Goal: Complete application form

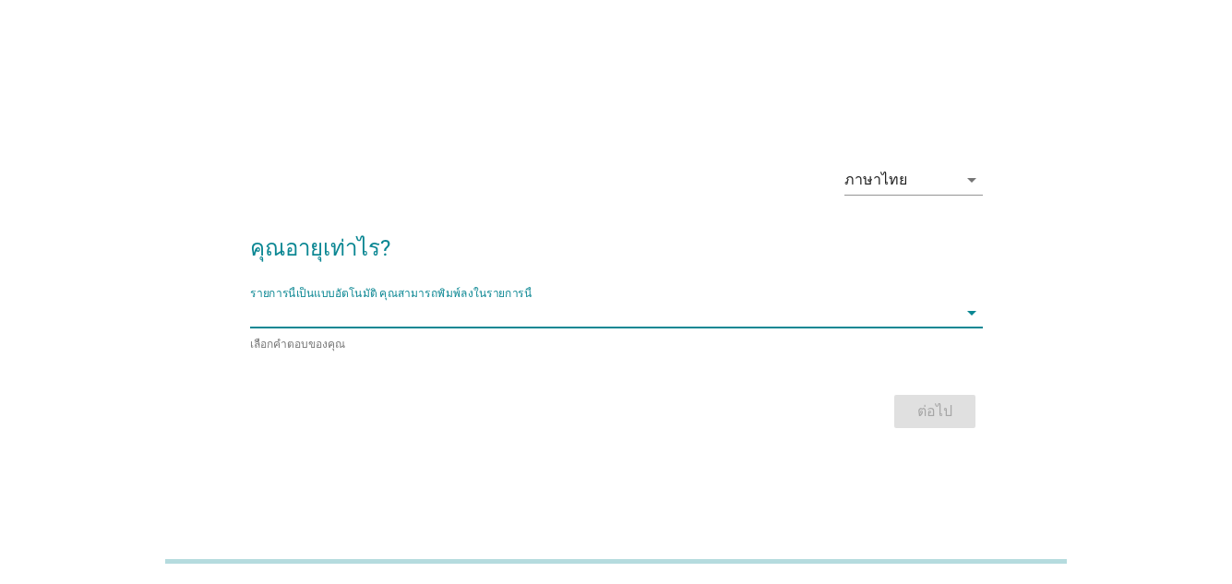
click at [497, 314] on input "รายการนี้เป็นแบบอัตโนมัติ คุณสามารถพิมพ์ลงในรายการนี้" at bounding box center [603, 313] width 707 height 30
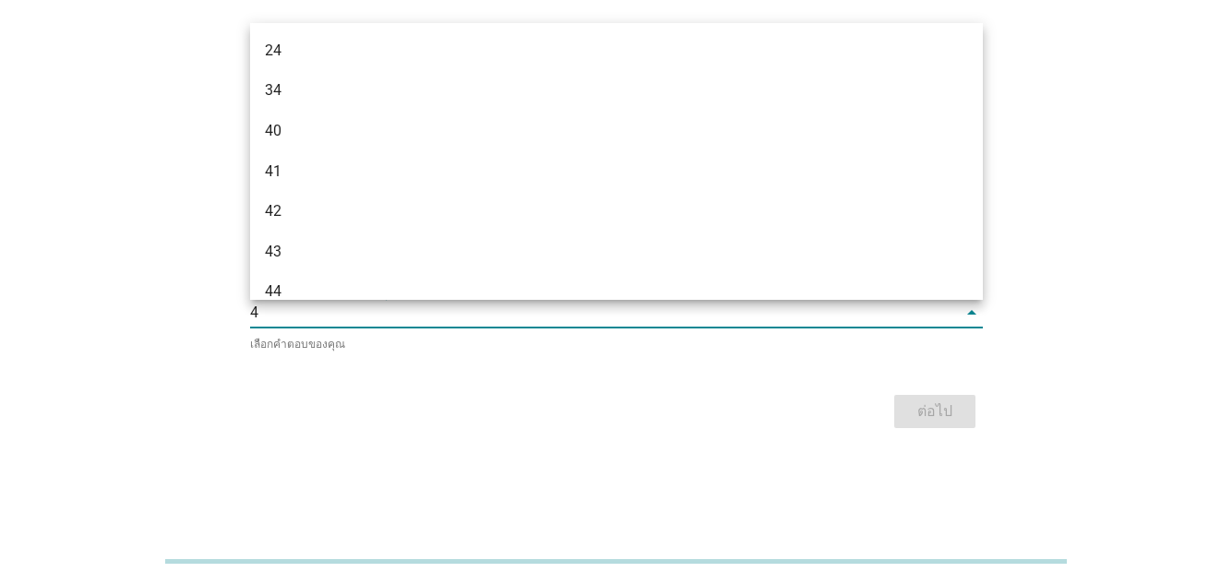
type input "45"
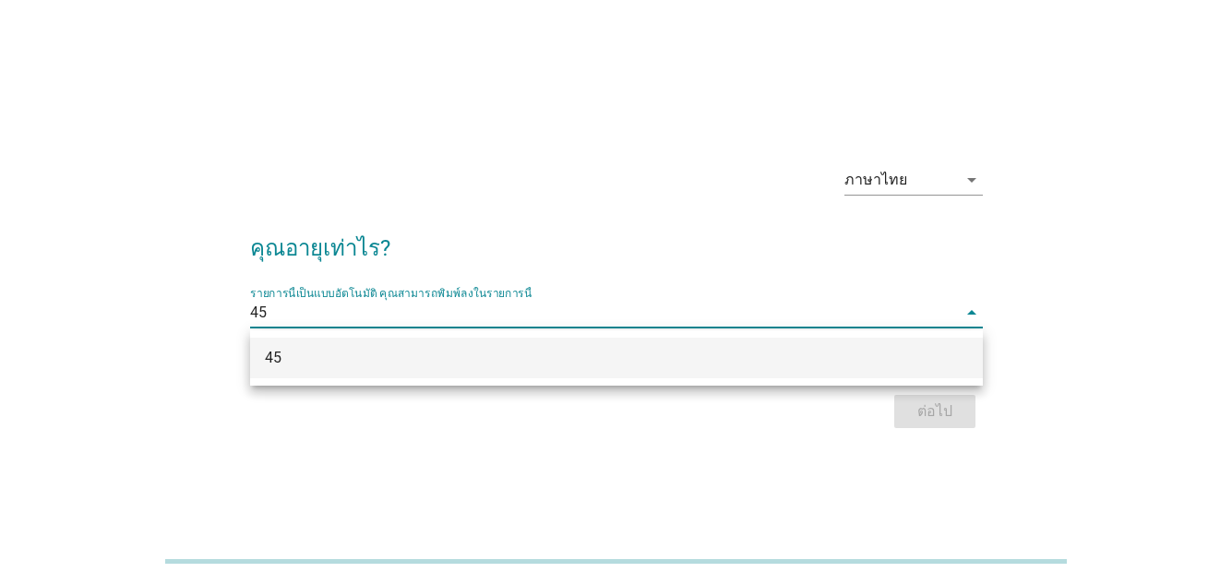
click at [530, 372] on div "45" at bounding box center [616, 358] width 733 height 41
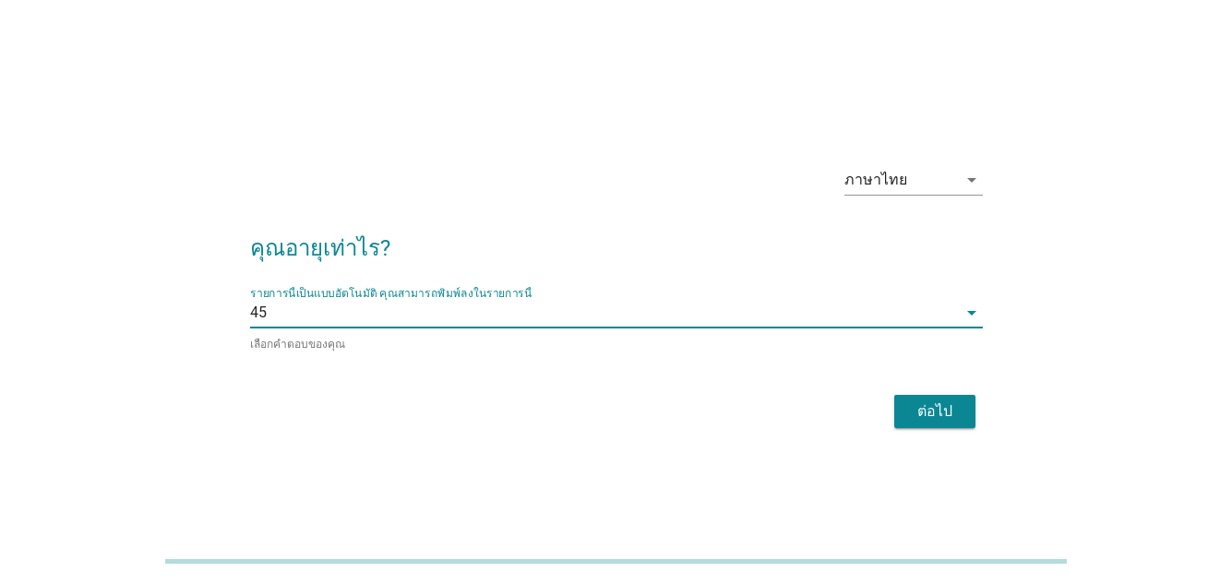
click at [934, 413] on div "ต่อไป" at bounding box center [935, 412] width 52 height 22
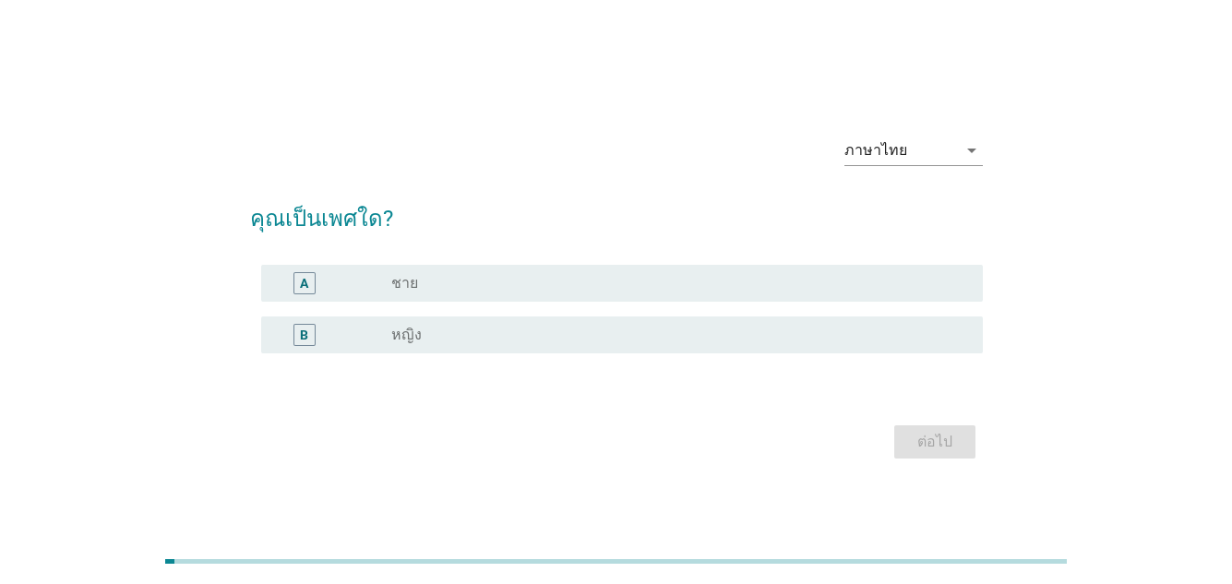
click at [490, 282] on div "radio_button_unchecked ชาย" at bounding box center [672, 283] width 562 height 18
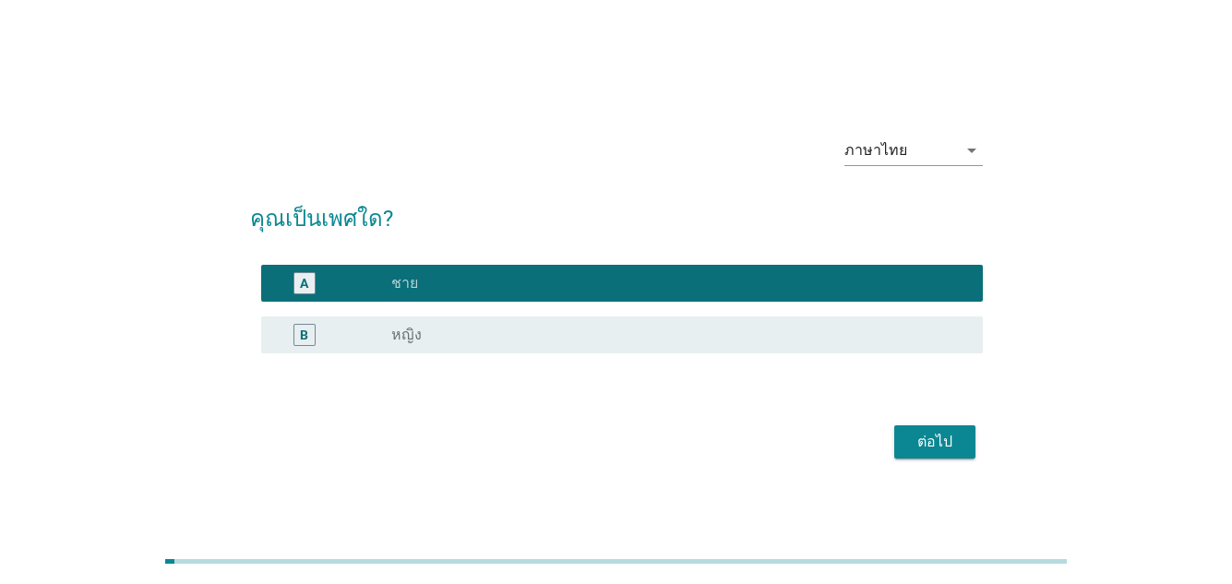
click at [943, 449] on div "ต่อไป" at bounding box center [935, 442] width 52 height 22
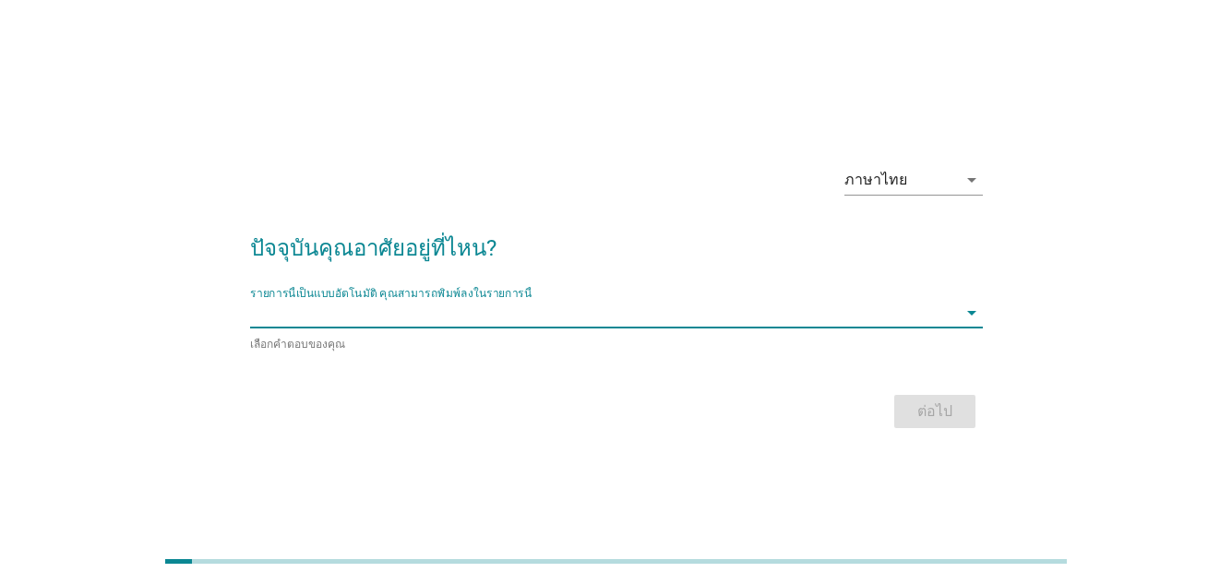
click at [553, 317] on input "รายการนี้เป็นแบบอัตโนมัติ คุณสามารถพิมพ์ลงในรายการนี้" at bounding box center [603, 313] width 707 height 30
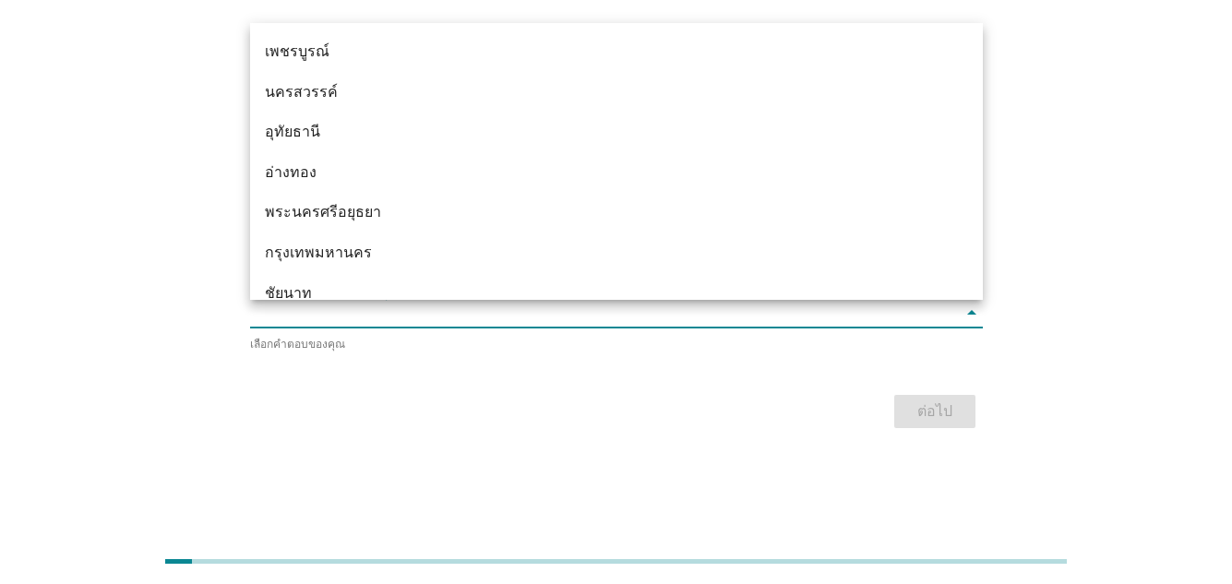
scroll to position [1384, 0]
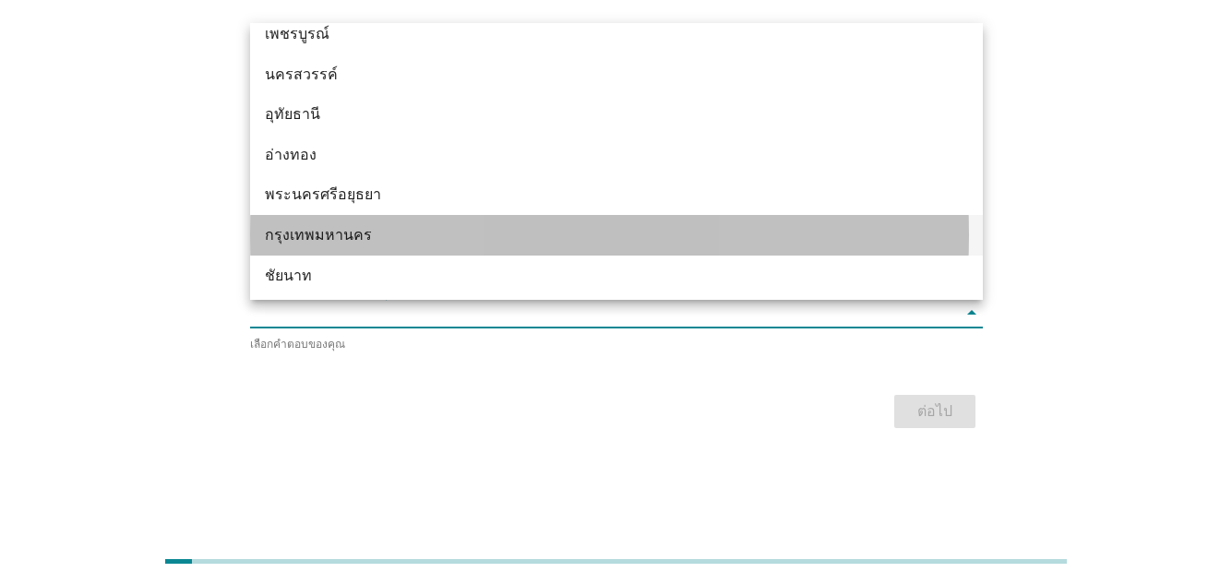
click at [368, 228] on div "กรุงเทพมหานคร" at bounding box center [587, 235] width 645 height 22
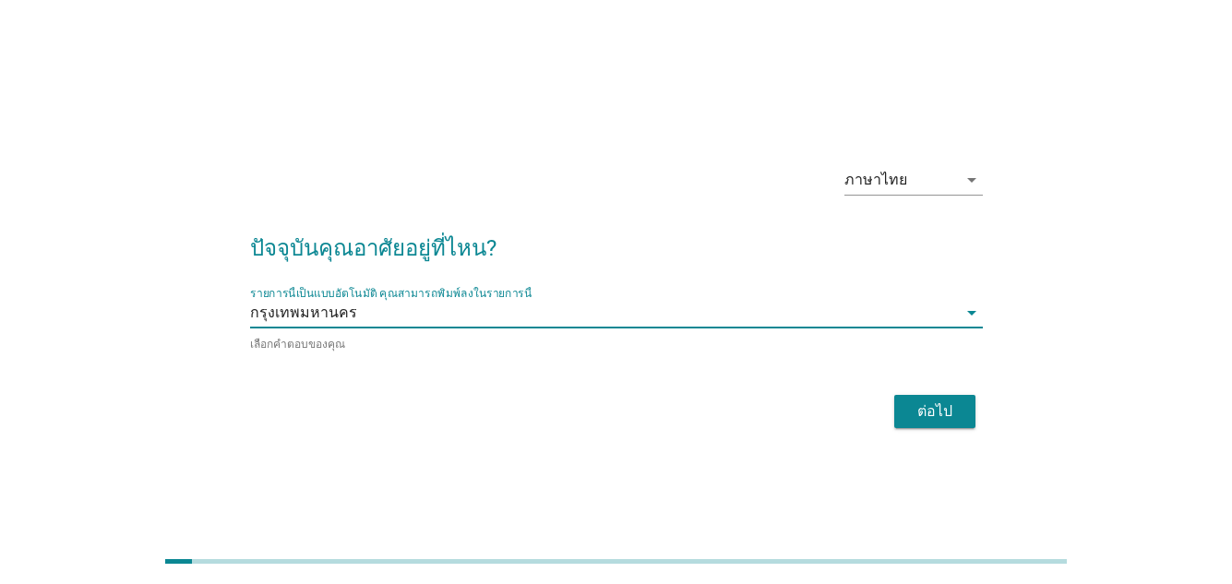
click at [939, 410] on div "ต่อไป" at bounding box center [935, 412] width 52 height 22
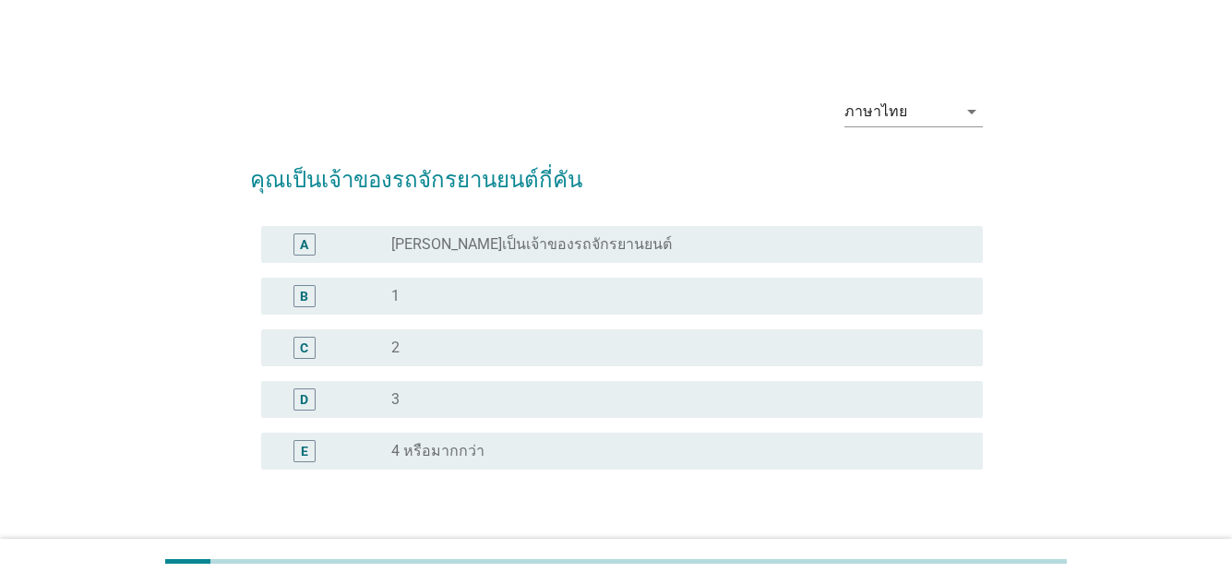
click at [566, 289] on div "radio_button_unchecked 1" at bounding box center [672, 296] width 562 height 18
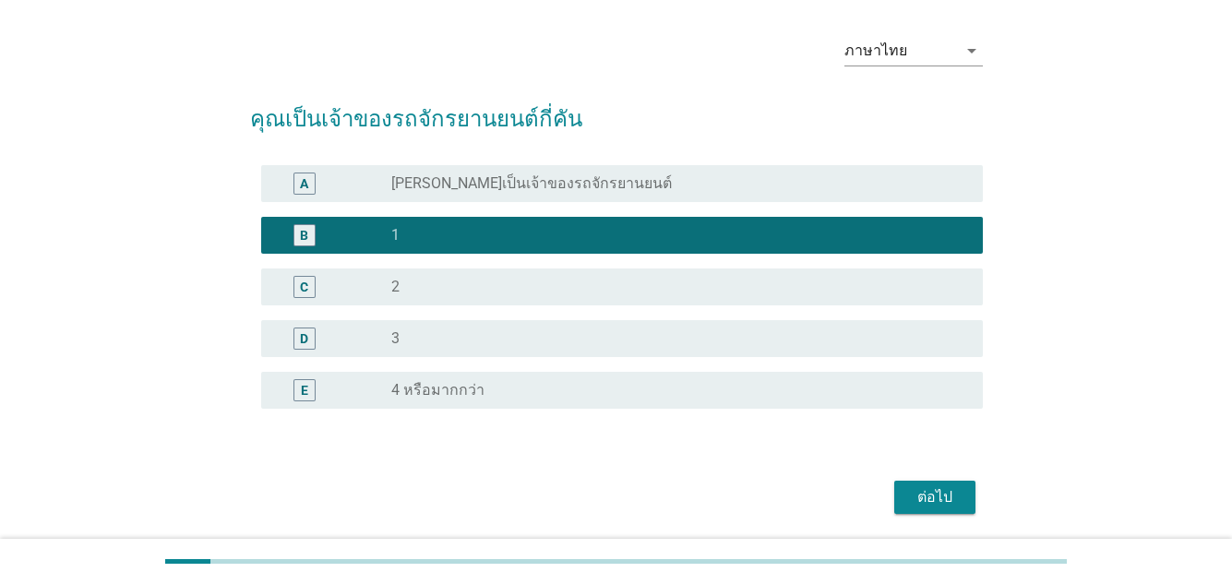
scroll to position [123, 0]
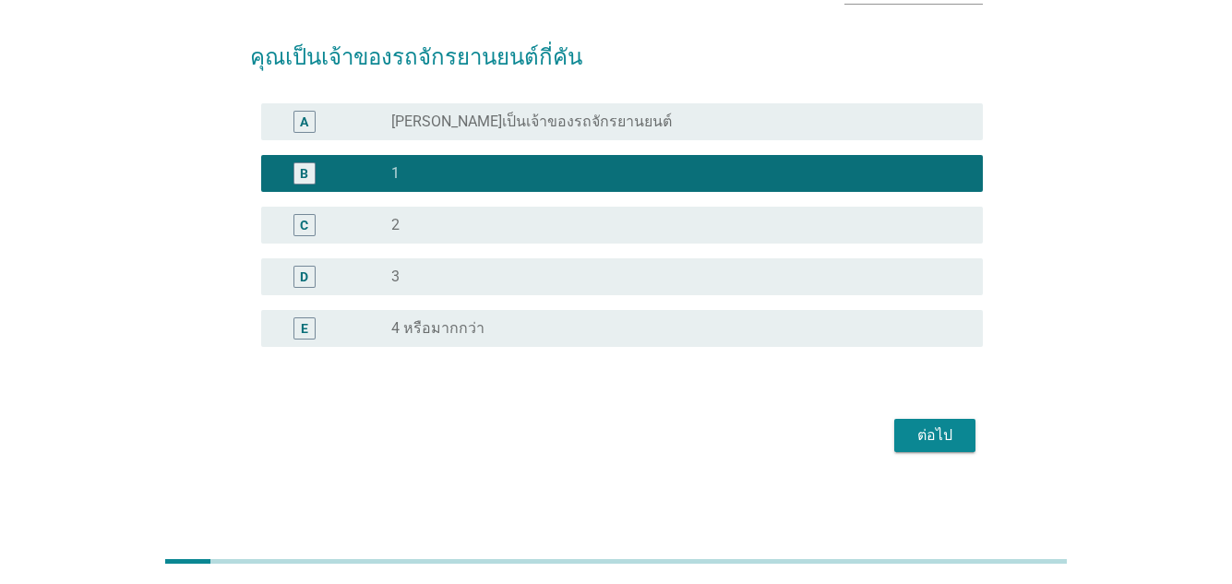
click at [935, 439] on div "ต่อไป" at bounding box center [935, 436] width 52 height 22
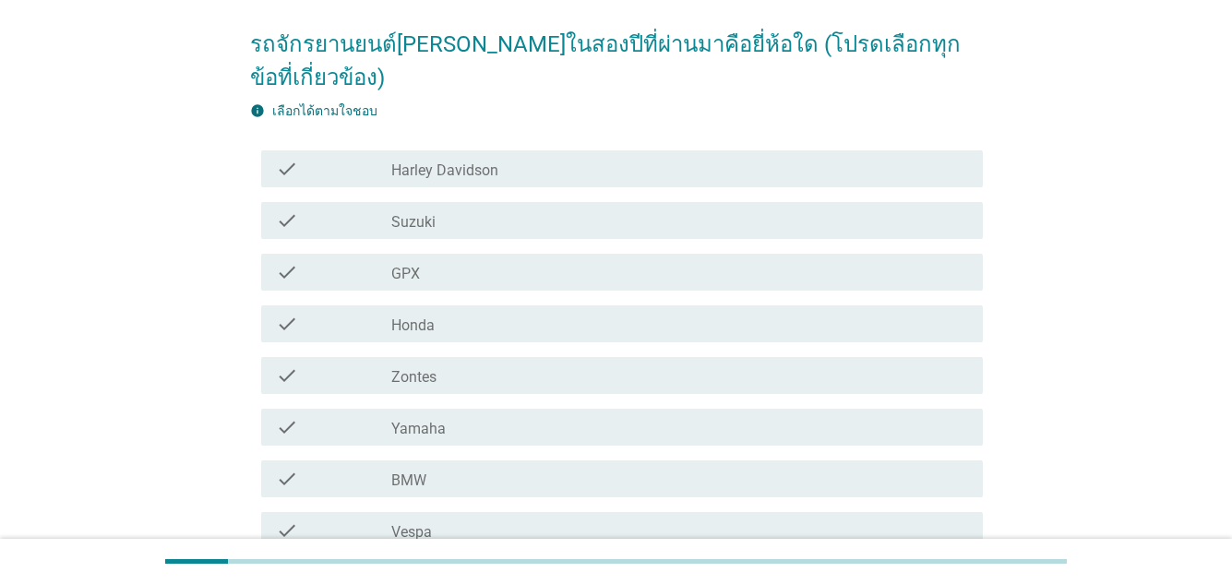
scroll to position [185, 0]
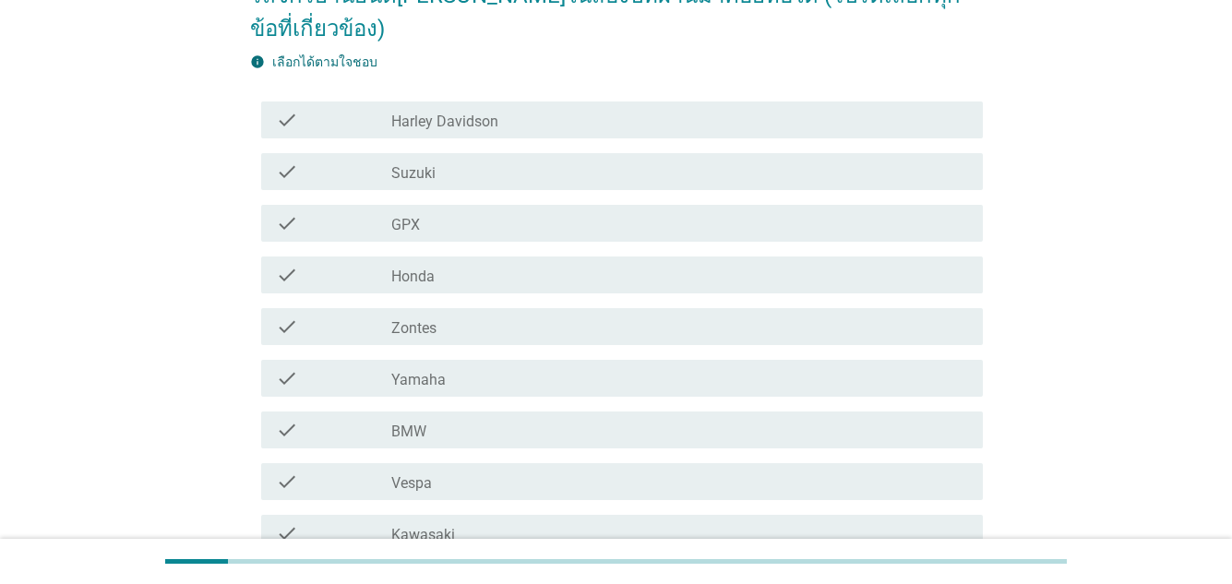
click at [524, 264] on div "check_box_outline_blank Honda" at bounding box center [679, 275] width 577 height 22
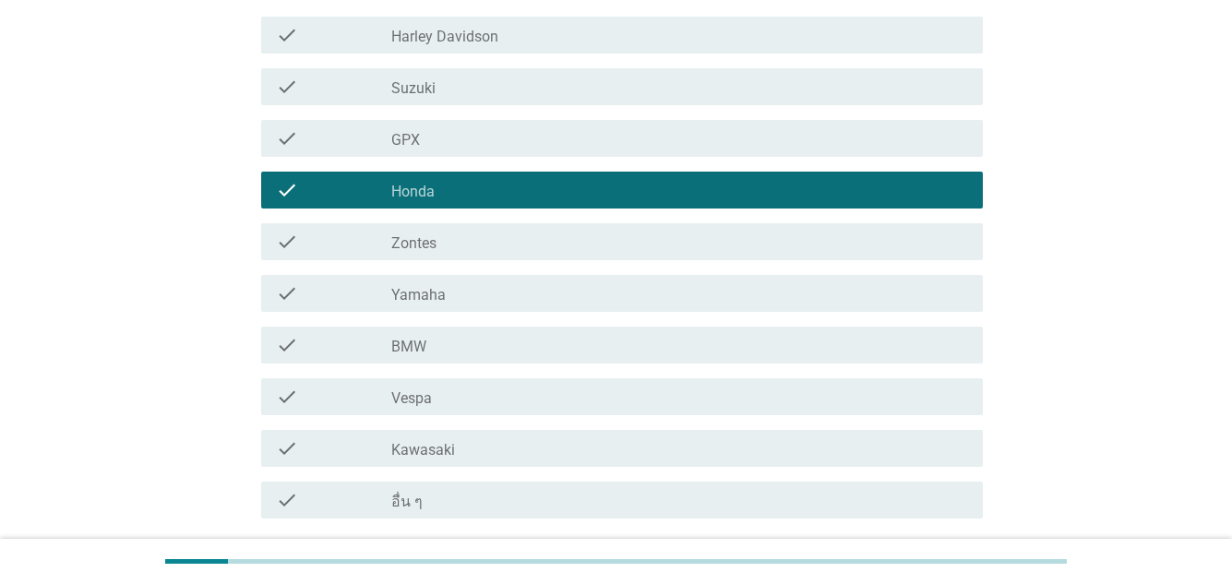
scroll to position [386, 0]
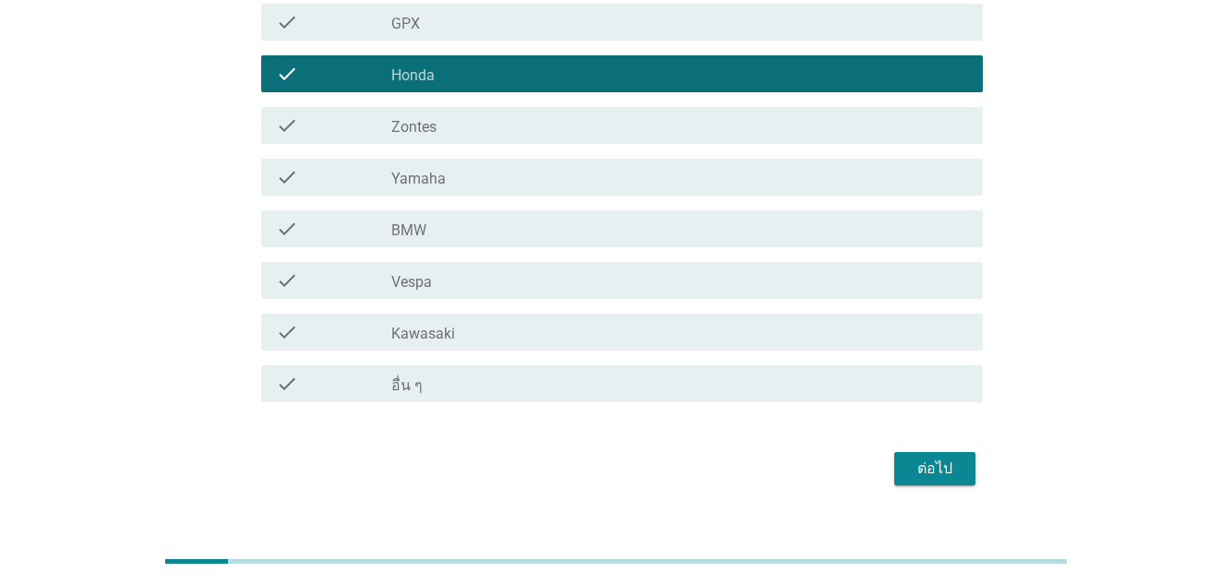
click at [921, 458] on div "ต่อไป" at bounding box center [935, 469] width 52 height 22
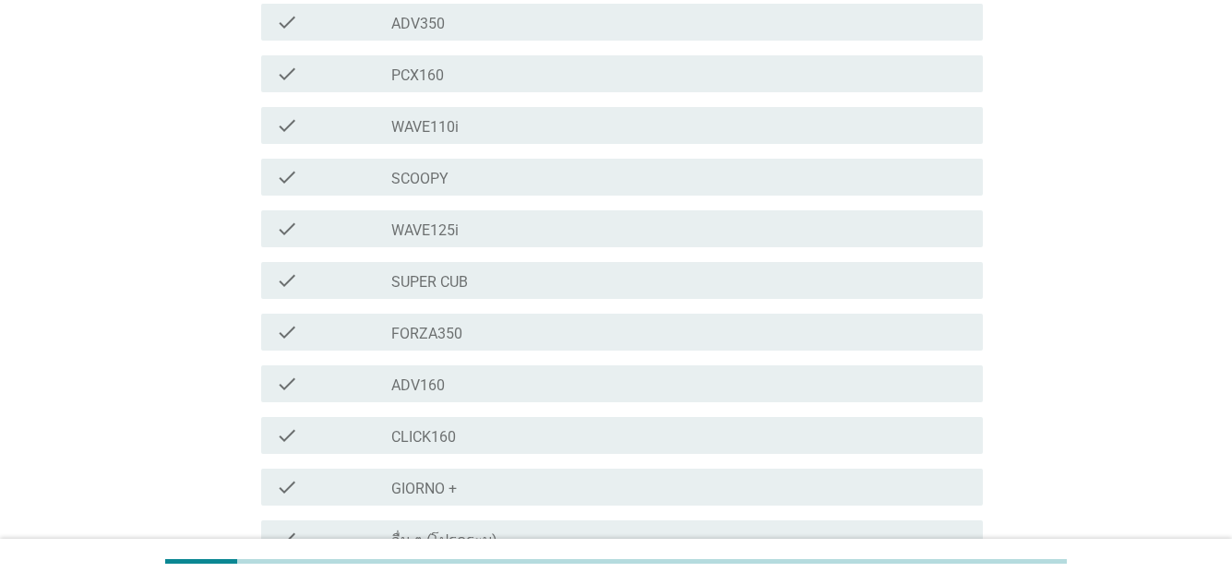
scroll to position [0, 0]
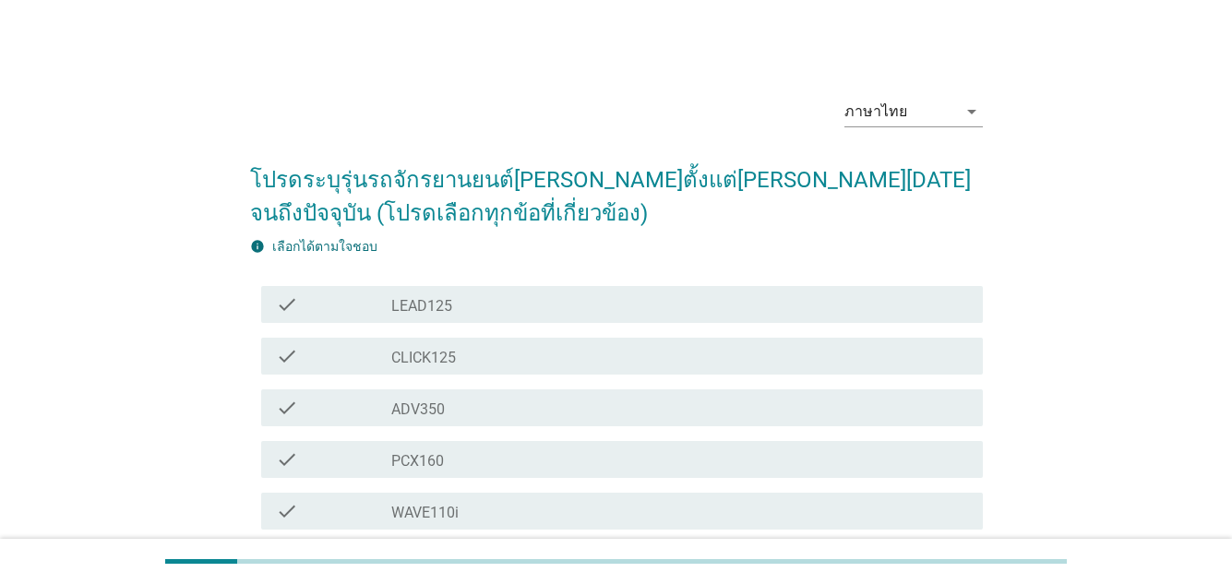
click at [456, 357] on label "CLICK125" at bounding box center [423, 358] width 65 height 18
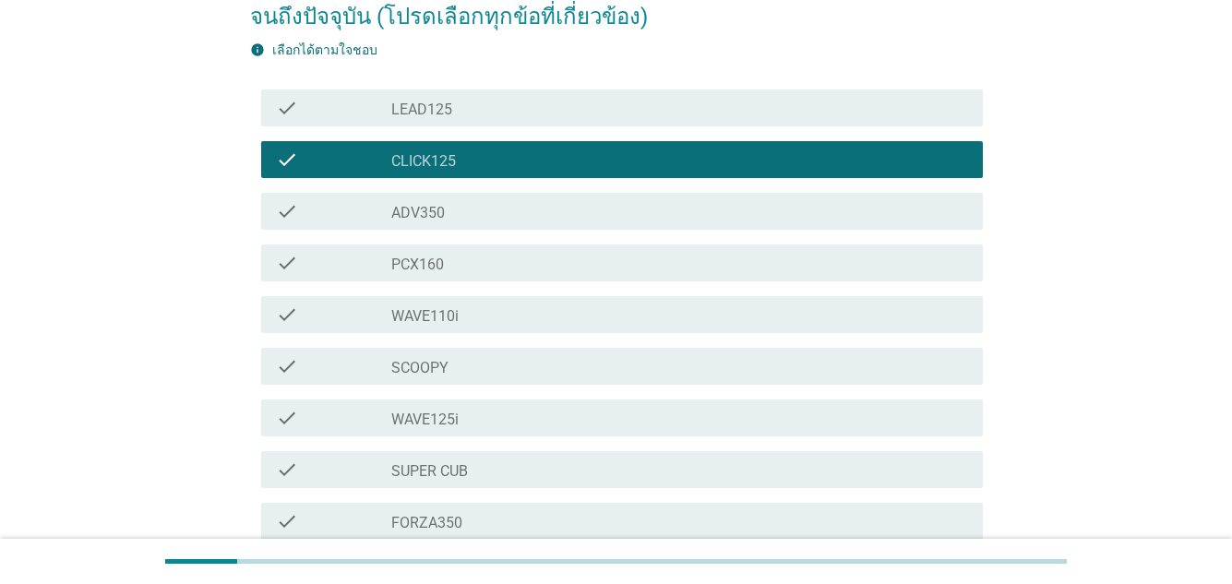
scroll to position [277, 0]
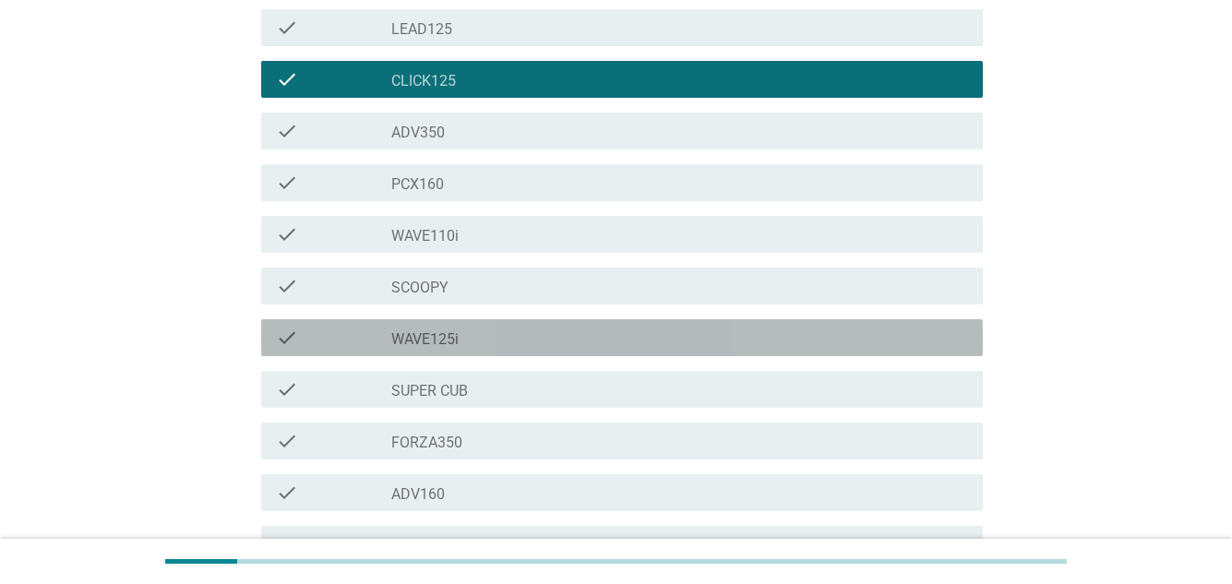
click at [462, 322] on div "check check_box_outline_blank WAVE125i" at bounding box center [622, 337] width 722 height 37
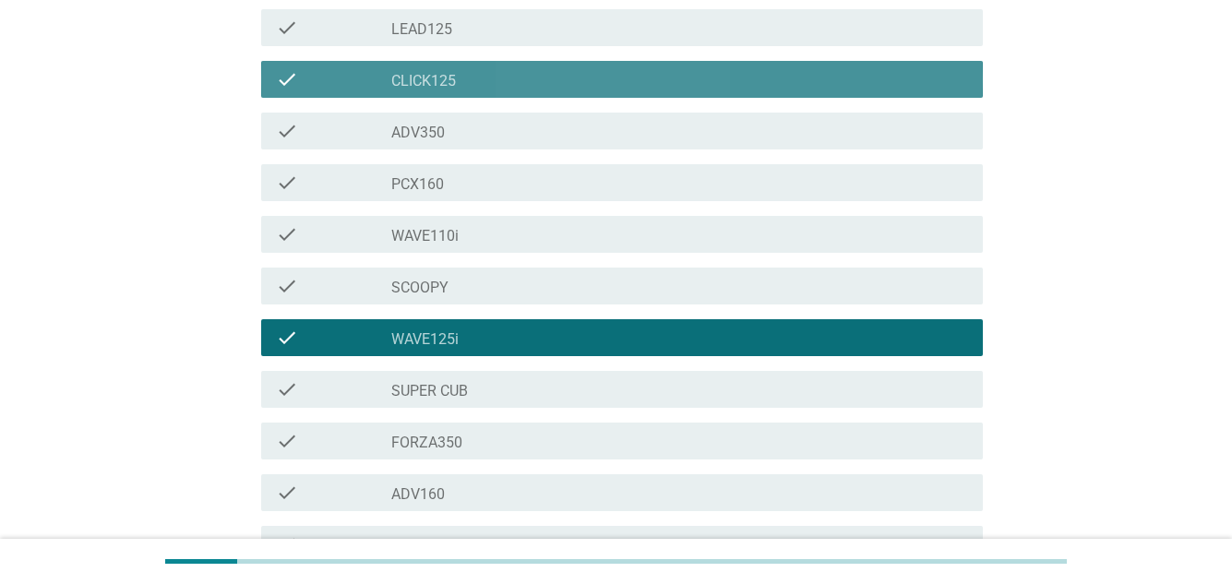
drag, startPoint x: 555, startPoint y: 64, endPoint x: 556, endPoint y: 76, distance: 12.1
click at [555, 66] on div "check check_box CLICK125" at bounding box center [622, 79] width 722 height 37
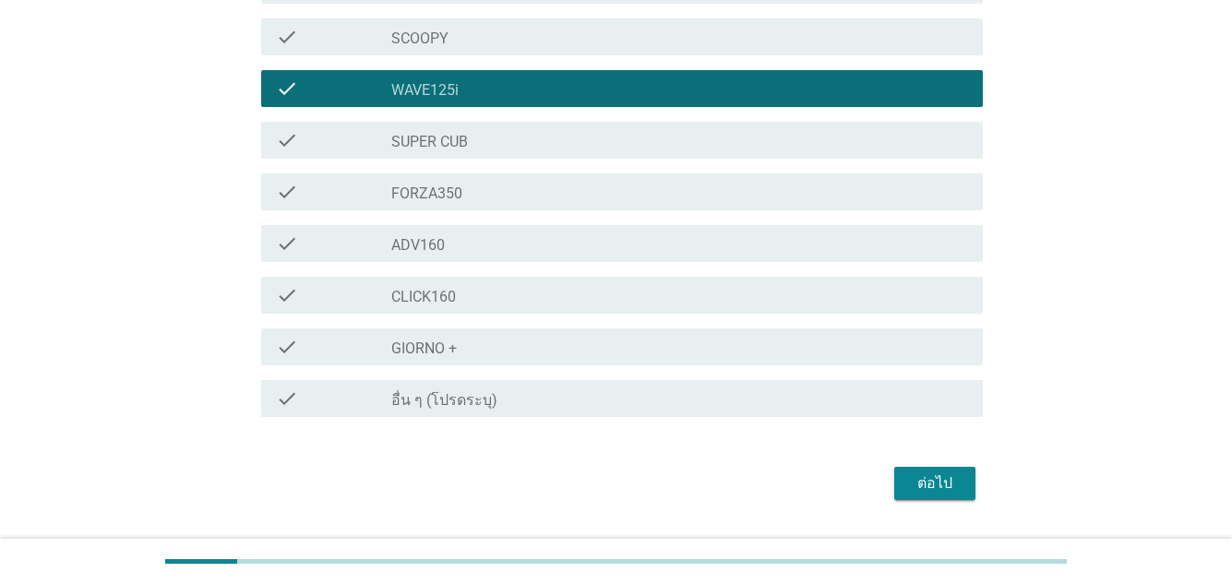
scroll to position [574, 0]
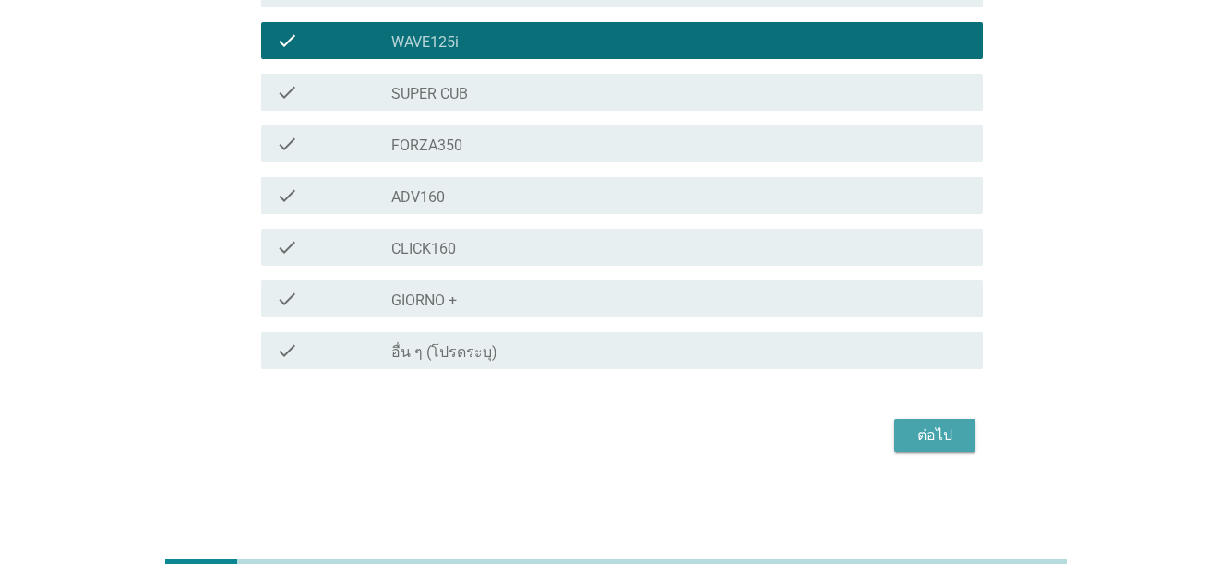
click at [958, 432] on div "ต่อไป" at bounding box center [935, 436] width 52 height 22
